Goal: Information Seeking & Learning: Learn about a topic

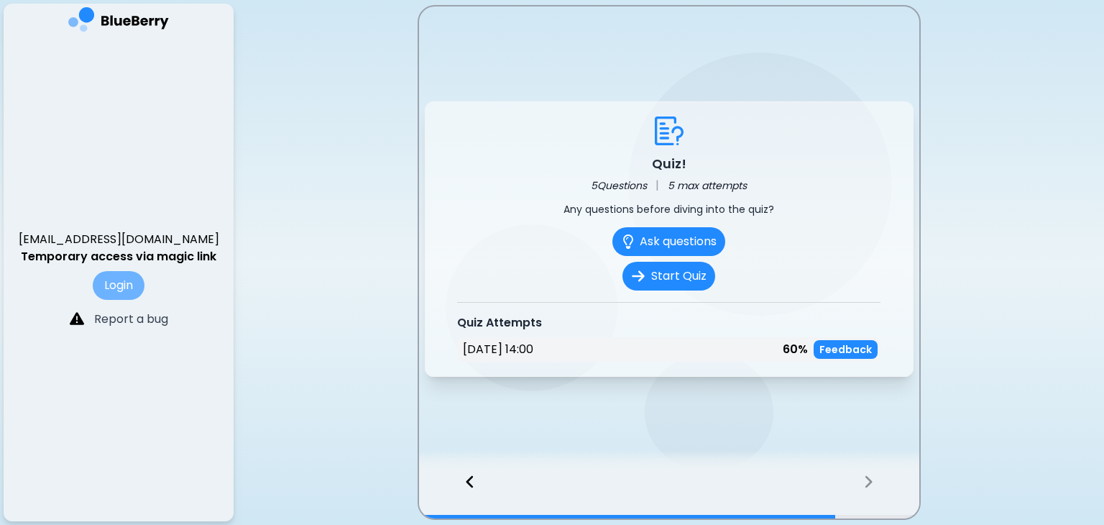
click at [143, 291] on button "Login" at bounding box center [119, 285] width 52 height 29
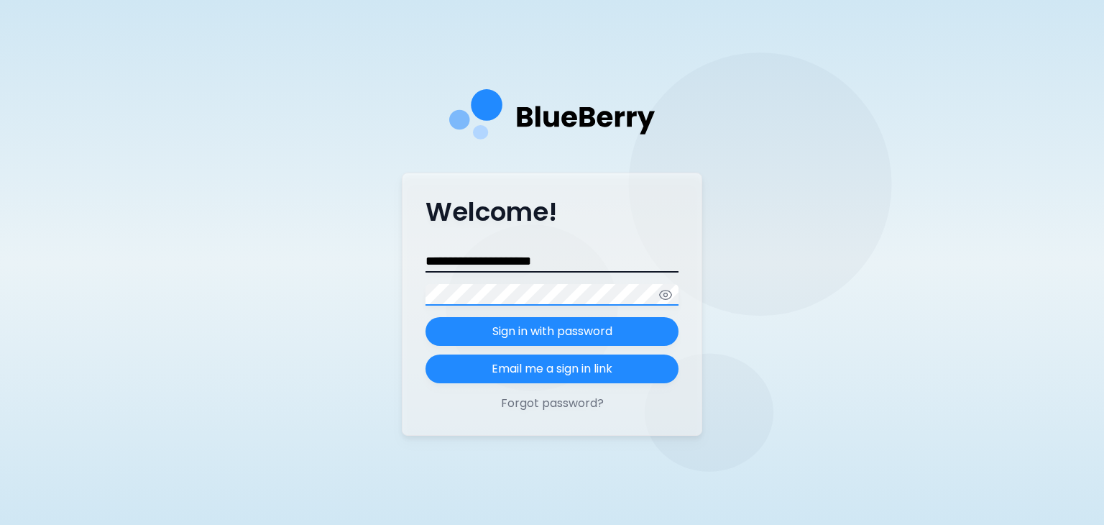
click at [426, 317] on button "Sign in with password" at bounding box center [552, 331] width 253 height 29
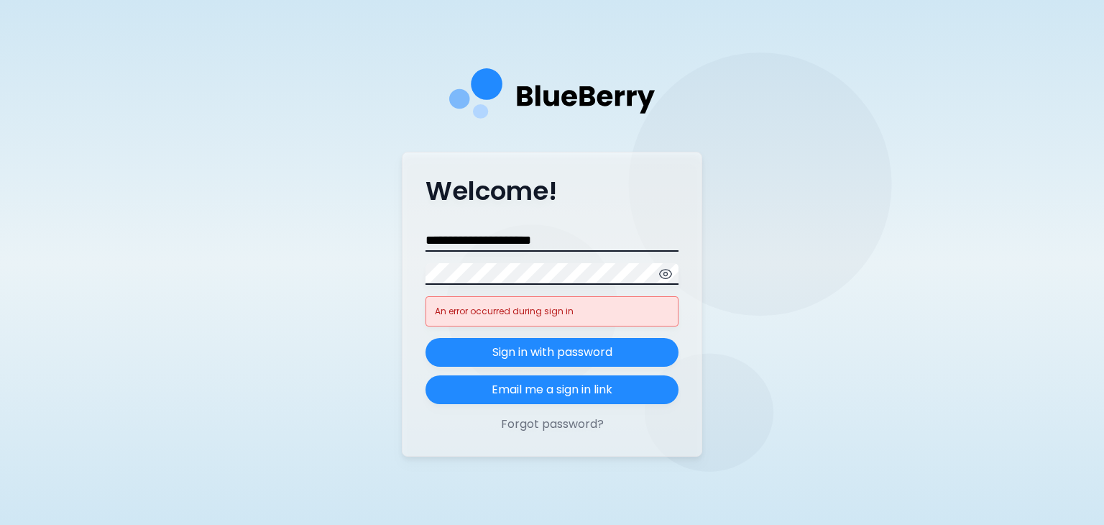
click at [668, 279] on icon "button" at bounding box center [666, 274] width 14 height 14
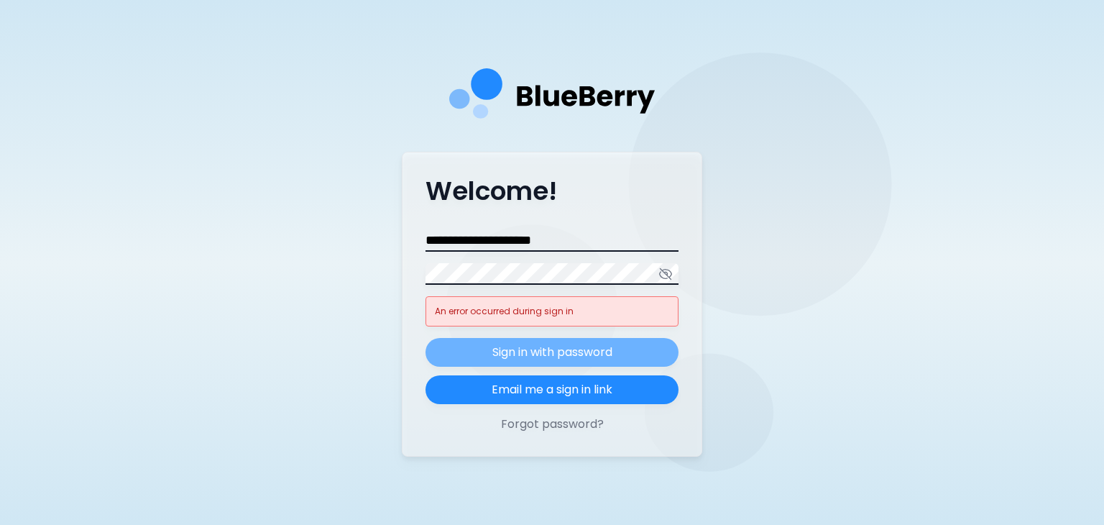
click at [604, 357] on p "Sign in with password" at bounding box center [552, 352] width 120 height 17
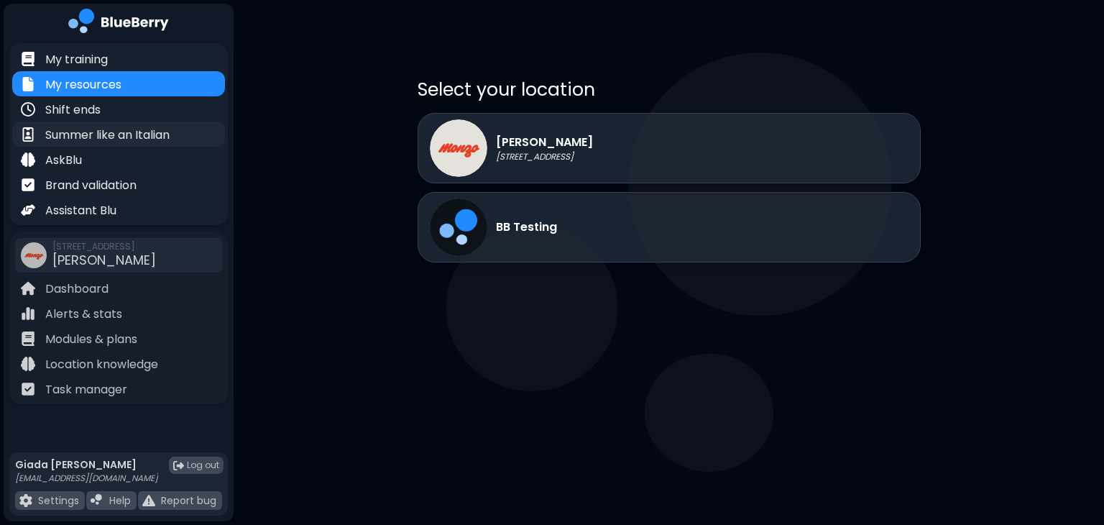
click at [143, 132] on p "Summer like an Italian" at bounding box center [107, 135] width 124 height 17
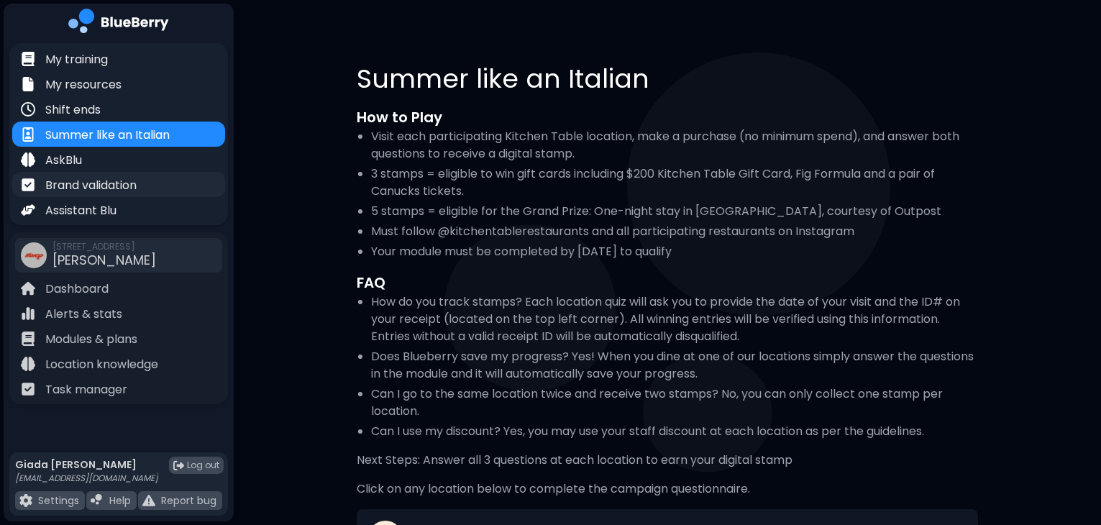
click at [152, 183] on div "Brand validation" at bounding box center [118, 184] width 213 height 25
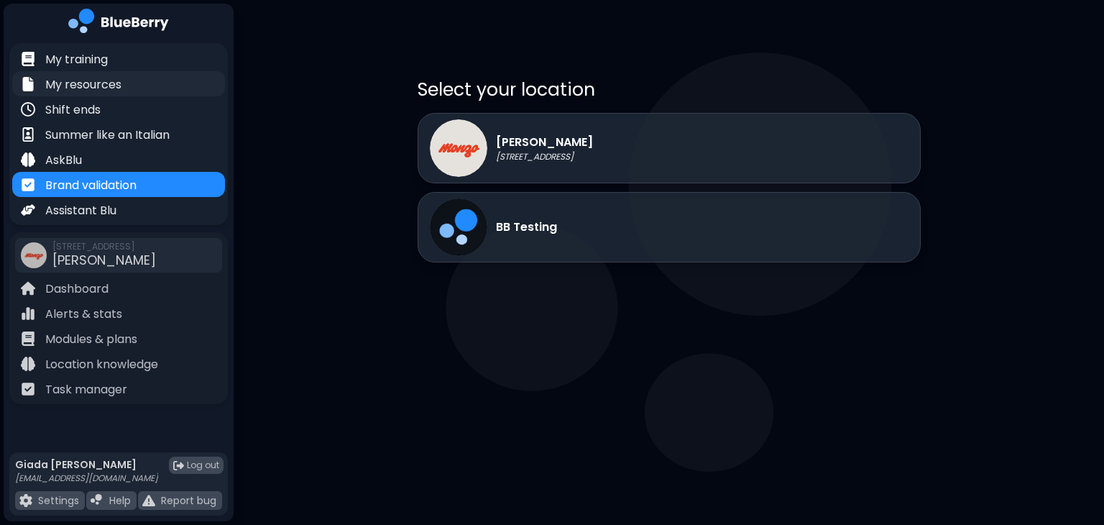
click at [143, 81] on div "My resources" at bounding box center [118, 83] width 213 height 25
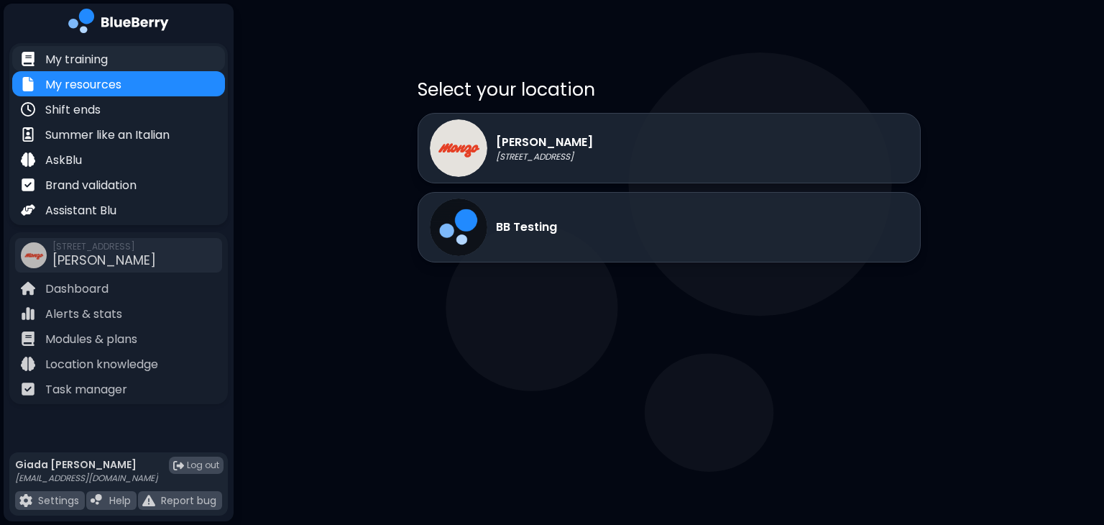
click at [144, 57] on div "My training" at bounding box center [118, 58] width 213 height 25
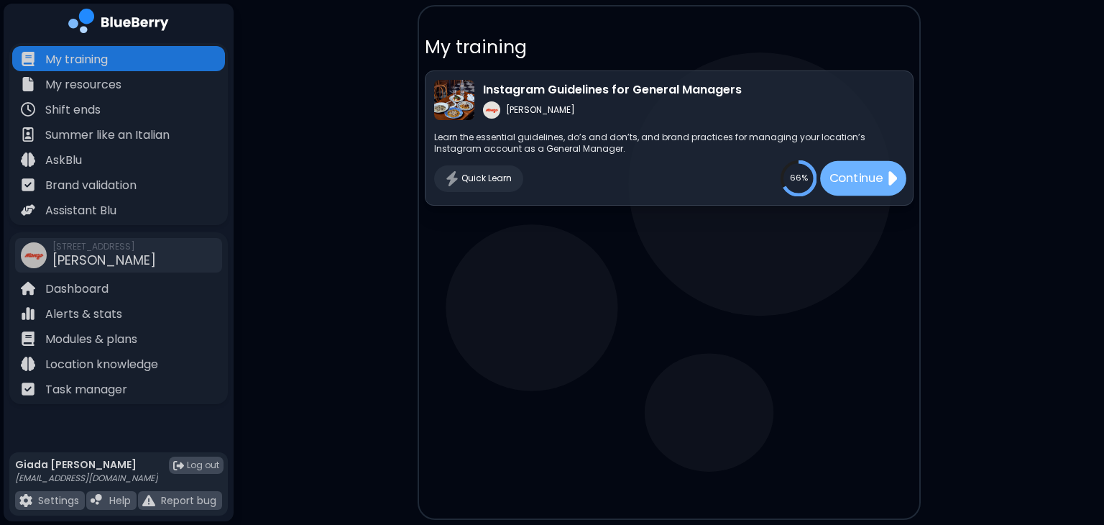
click at [843, 170] on p "Continue" at bounding box center [856, 179] width 54 height 18
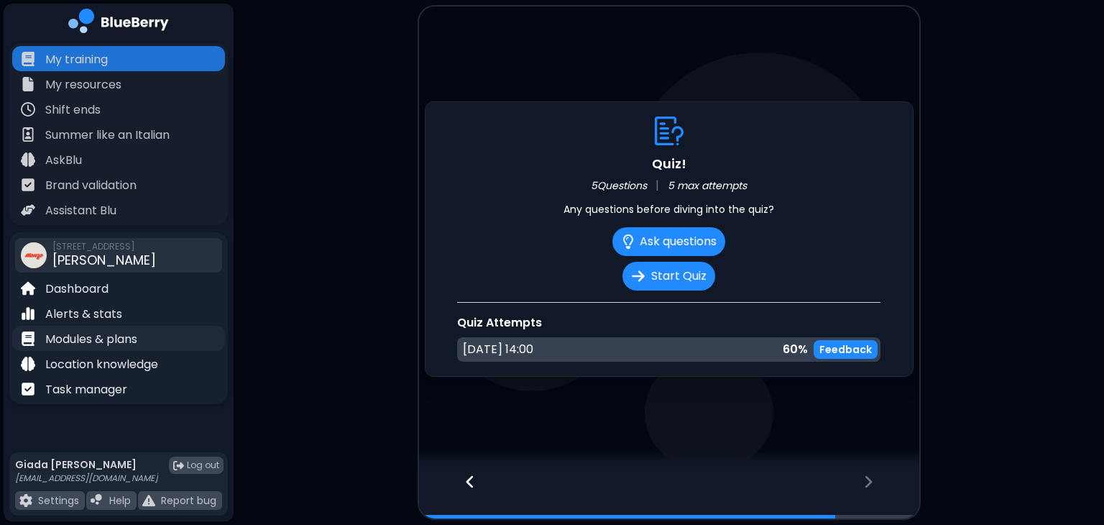
click at [106, 339] on p "Modules & plans" at bounding box center [91, 339] width 92 height 17
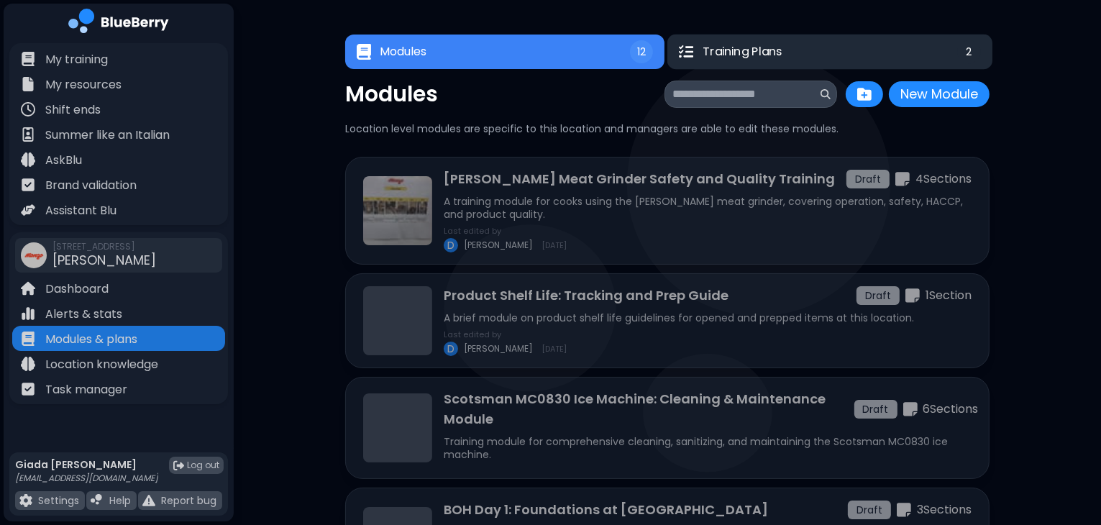
click at [705, 55] on span "Training Plans" at bounding box center [742, 51] width 80 height 17
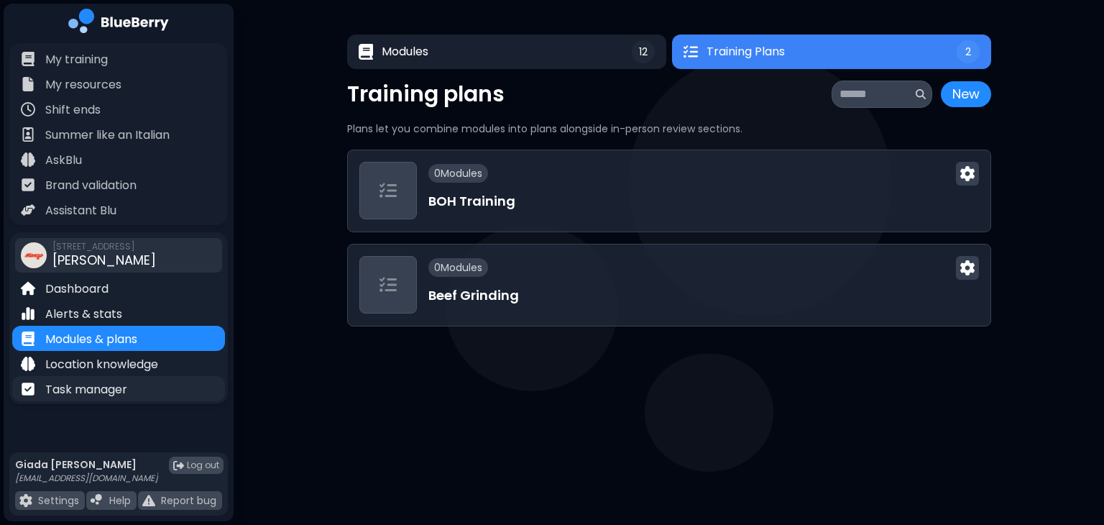
click at [113, 387] on p "Task manager" at bounding box center [86, 389] width 82 height 17
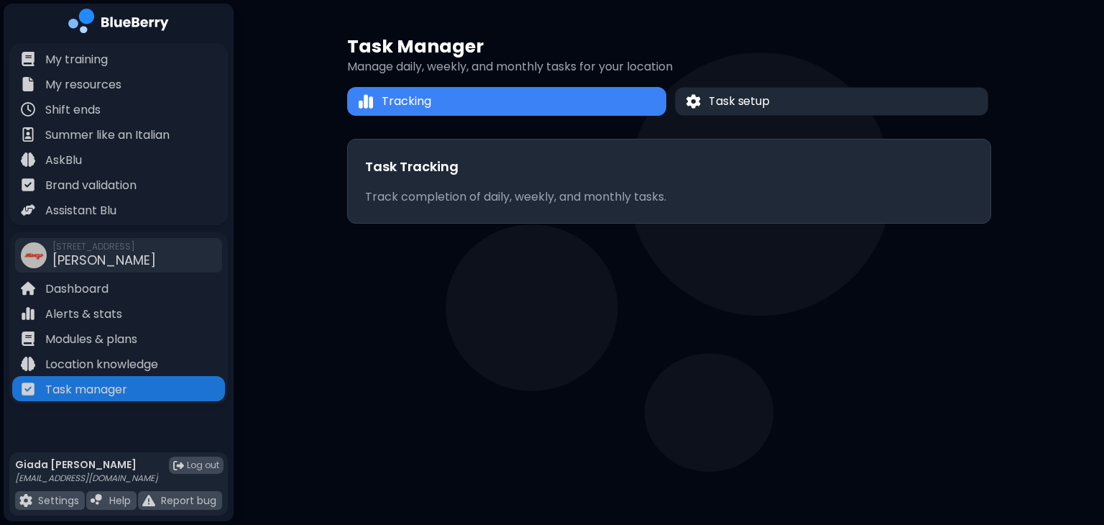
click at [763, 103] on span "Task setup" at bounding box center [739, 101] width 60 height 17
